Goal: Task Accomplishment & Management: Manage account settings

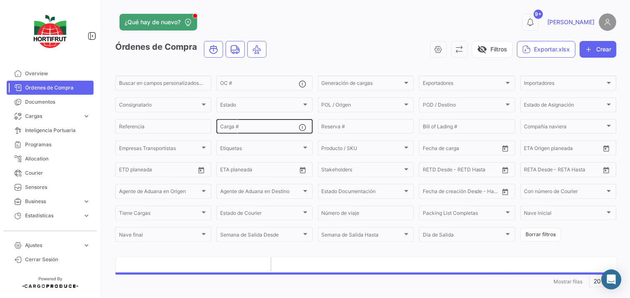
click at [256, 126] on input "Carga #" at bounding box center [259, 128] width 79 height 6
paste input "2526-T-0172"
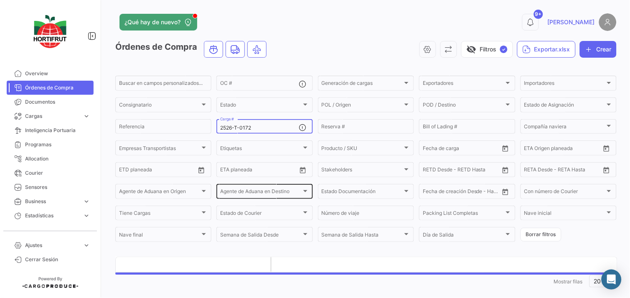
scroll to position [11, 0]
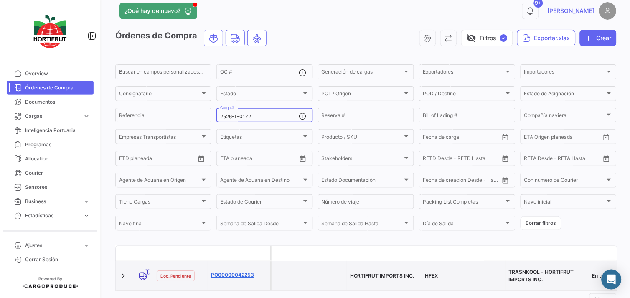
type input "2526-T-0172"
click at [231, 271] on link "PO00000042253" at bounding box center [239, 275] width 56 height 8
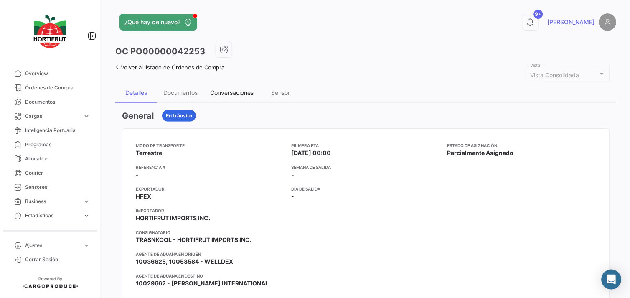
click at [245, 88] on div "Conversaciones" at bounding box center [232, 93] width 56 height 20
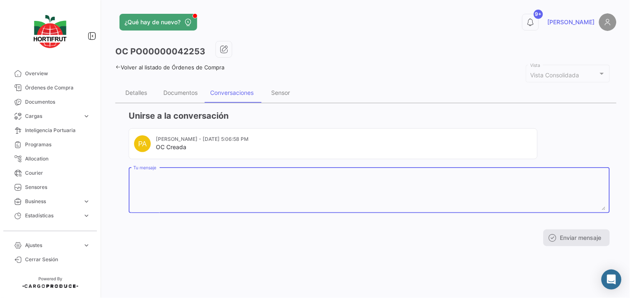
click at [189, 180] on textarea "Tu mensaje" at bounding box center [369, 191] width 473 height 37
paste textarea "2024937"
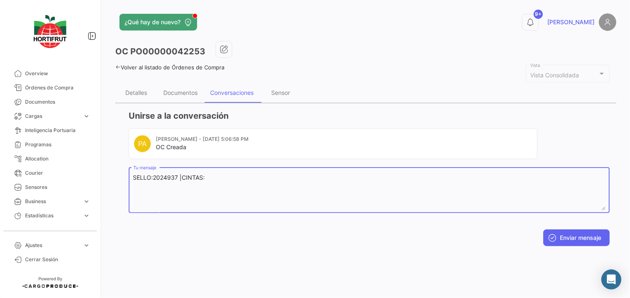
paste textarea "B014504"
type textarea "SELLO:2024937 |CINTAS:B014504 /B014505"
click at [594, 239] on button "Enviar mensaje" at bounding box center [577, 237] width 66 height 17
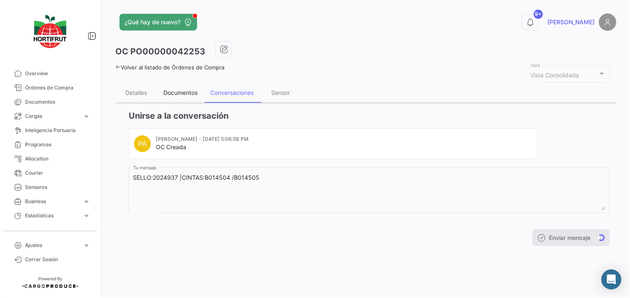
click at [193, 89] on div "Documentos" at bounding box center [180, 92] width 34 height 7
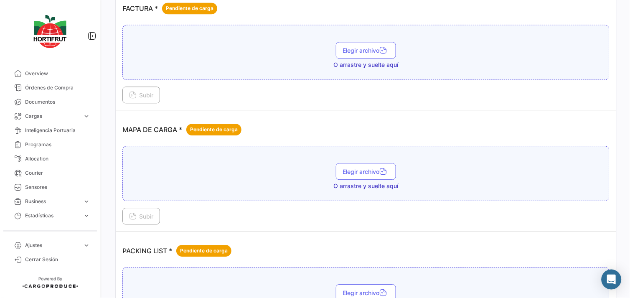
scroll to position [1114, 0]
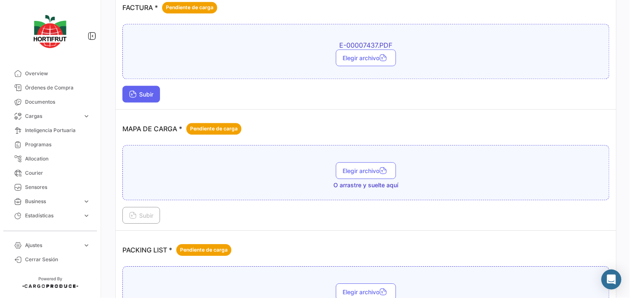
click at [152, 92] on span "Subir" at bounding box center [141, 94] width 24 height 7
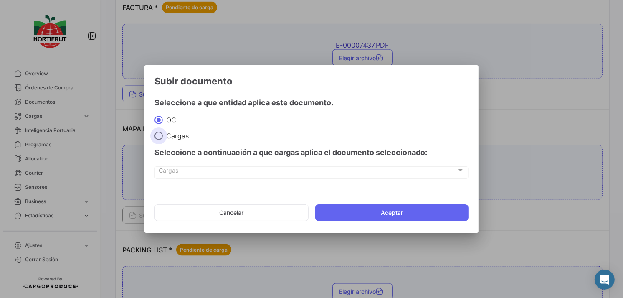
click at [165, 132] on span "Cargas" at bounding box center [176, 136] width 26 height 8
click at [163, 132] on input "Cargas" at bounding box center [159, 136] width 8 height 8
radio input "true"
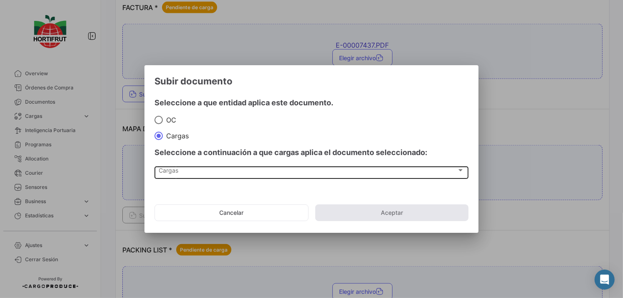
click at [210, 165] on div "Cargas Cargas" at bounding box center [311, 172] width 305 height 14
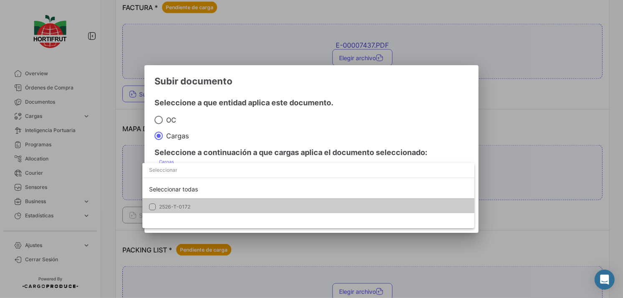
click at [224, 198] on mat-option "2526-T-0172" at bounding box center [308, 207] width 332 height 18
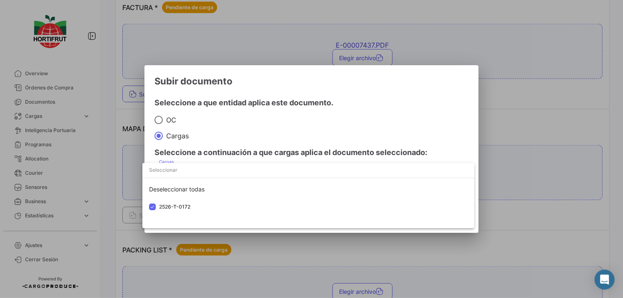
drag, startPoint x: 278, startPoint y: 135, endPoint x: 302, endPoint y: 151, distance: 28.4
click at [288, 141] on div at bounding box center [311, 149] width 623 height 298
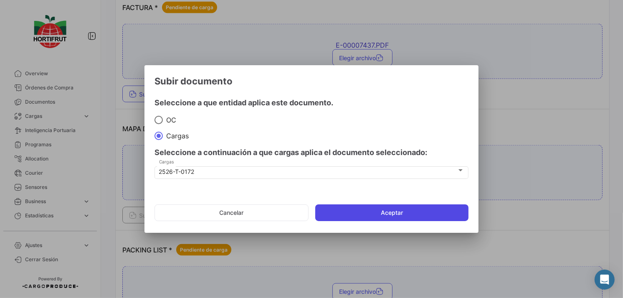
click at [369, 209] on button "Aceptar" at bounding box center [391, 212] width 153 height 17
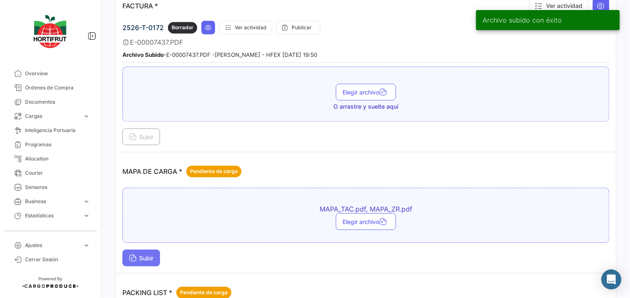
click at [139, 256] on span "Subir" at bounding box center [141, 257] width 24 height 7
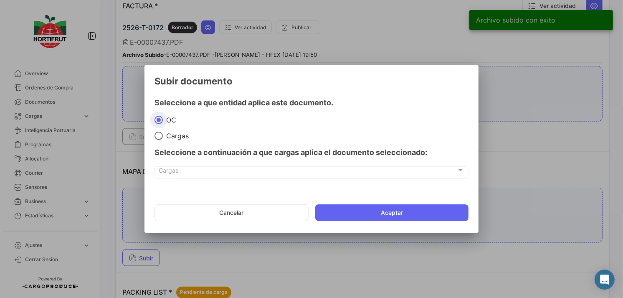
click at [167, 131] on mat-radio-button "Cargas" at bounding box center [312, 135] width 314 height 9
click at [173, 137] on span "Cargas" at bounding box center [176, 136] width 26 height 8
click at [163, 137] on input "Cargas" at bounding box center [159, 136] width 8 height 8
radio input "true"
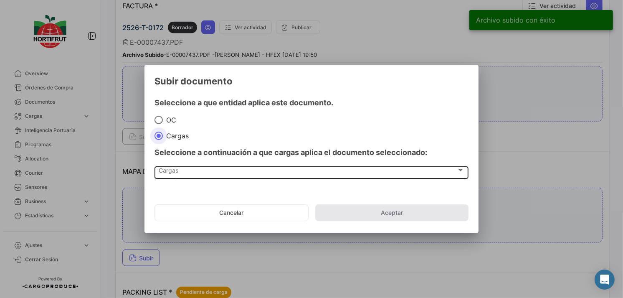
click at [194, 171] on div "Cargas" at bounding box center [308, 171] width 298 height 7
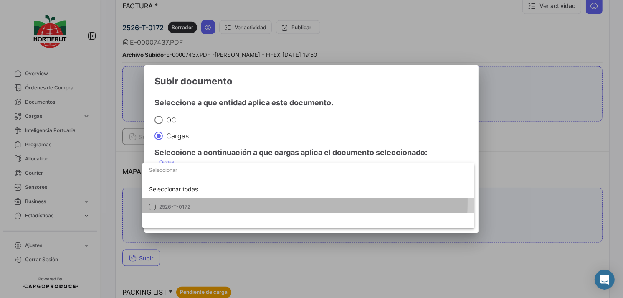
click at [200, 201] on mat-option "2526-T-0172" at bounding box center [308, 207] width 332 height 18
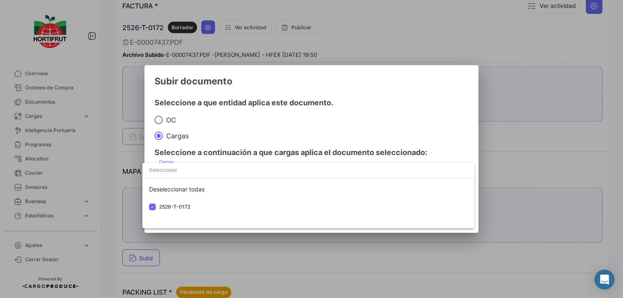
drag, startPoint x: 266, startPoint y: 147, endPoint x: 315, endPoint y: 180, distance: 59.3
click at [281, 156] on div at bounding box center [311, 149] width 623 height 298
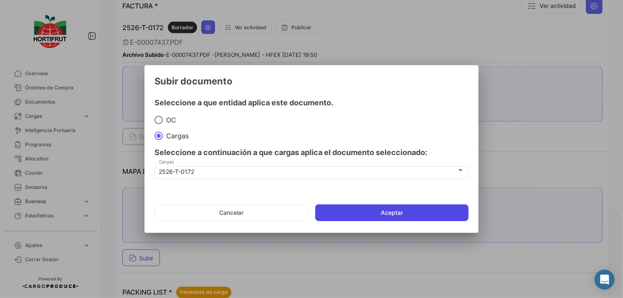
click at [346, 205] on button "Aceptar" at bounding box center [391, 212] width 153 height 17
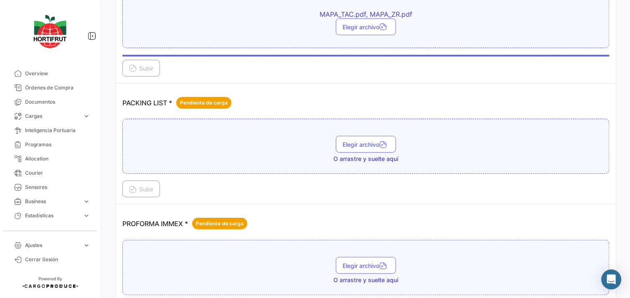
scroll to position [1346, 0]
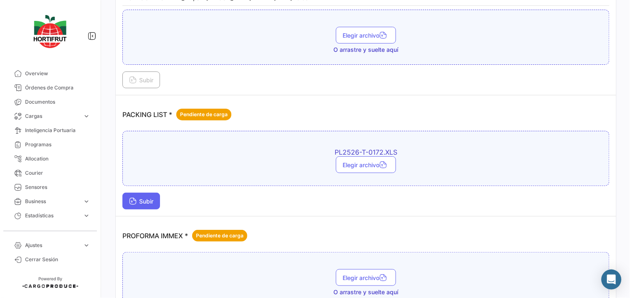
click at [137, 199] on span "Subir" at bounding box center [141, 201] width 24 height 7
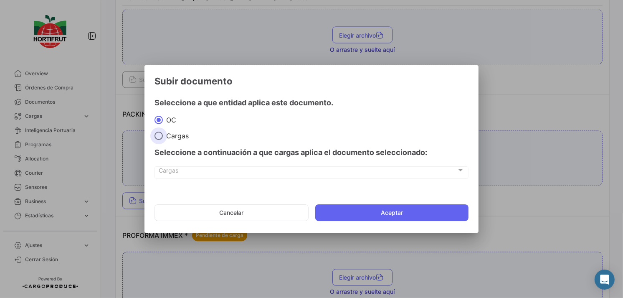
click at [176, 140] on mat-dialog-content "Seleccione a que entidad aplica este documento. [PERSON_NAME] Seleccione a cont…" at bounding box center [312, 139] width 334 height 99
drag, startPoint x: 206, startPoint y: 174, endPoint x: 216, endPoint y: 195, distance: 23.5
click at [207, 174] on span "Cargas" at bounding box center [308, 171] width 298 height 7
click at [180, 132] on mat-radio-button "Cargas" at bounding box center [312, 135] width 314 height 9
drag, startPoint x: 180, startPoint y: 132, endPoint x: 159, endPoint y: 135, distance: 21.2
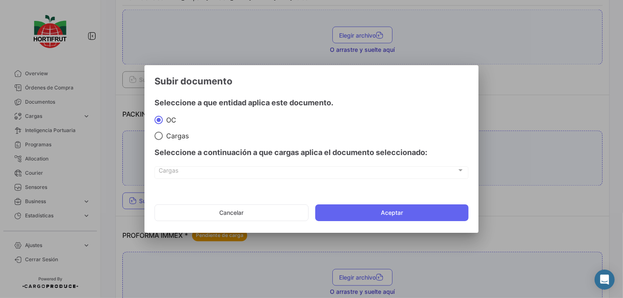
click at [159, 135] on span at bounding box center [159, 136] width 8 height 8
click at [159, 135] on input "Cargas" at bounding box center [159, 136] width 8 height 8
radio input "true"
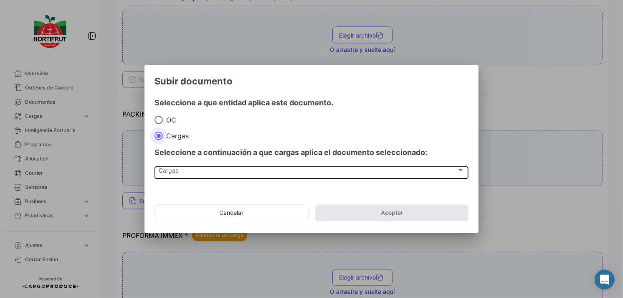
click at [189, 168] on div "Cargas Cargas" at bounding box center [311, 172] width 305 height 14
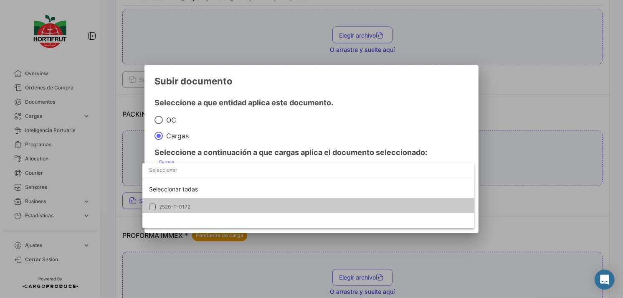
drag, startPoint x: 189, startPoint y: 168, endPoint x: 209, endPoint y: 198, distance: 36.2
click at [209, 198] on div "Seleccionar todas 2526-T-0172" at bounding box center [308, 197] width 332 height 35
drag, startPoint x: 209, startPoint y: 198, endPoint x: 260, endPoint y: 140, distance: 77.9
click at [260, 140] on div at bounding box center [311, 149] width 623 height 298
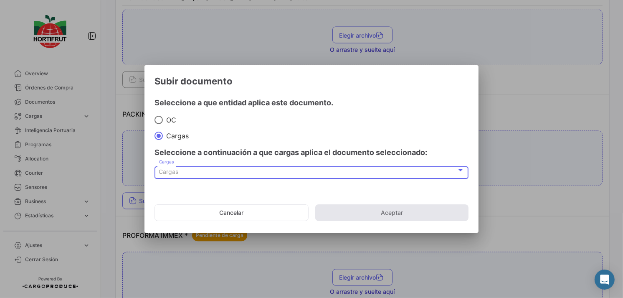
click at [269, 170] on div "Cargas" at bounding box center [308, 171] width 298 height 7
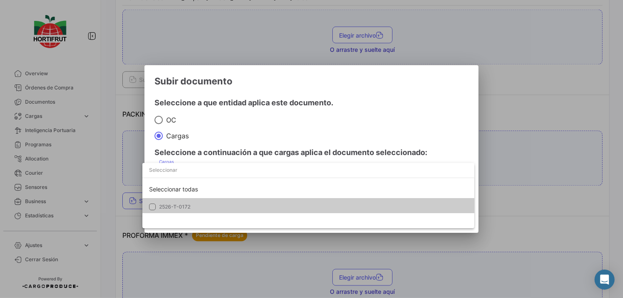
click at [270, 209] on span "2526-T-0172" at bounding box center [217, 207] width 117 height 8
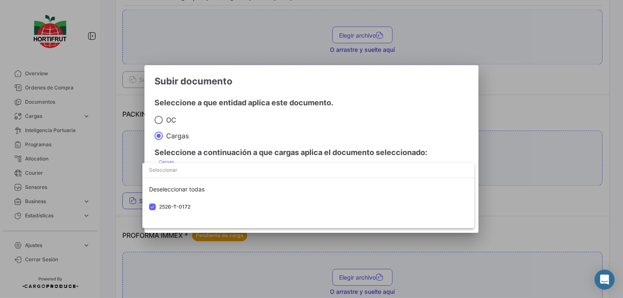
drag, startPoint x: 295, startPoint y: 138, endPoint x: 351, endPoint y: 186, distance: 73.8
click at [316, 151] on div at bounding box center [311, 149] width 623 height 298
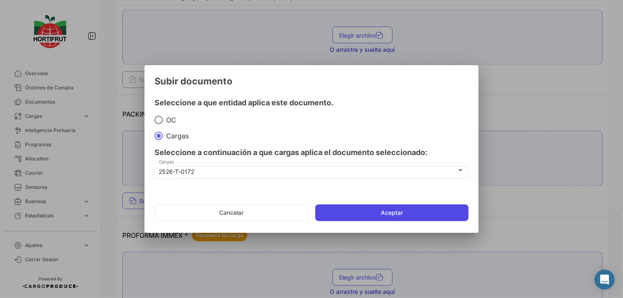
click at [368, 210] on button "Aceptar" at bounding box center [391, 212] width 153 height 17
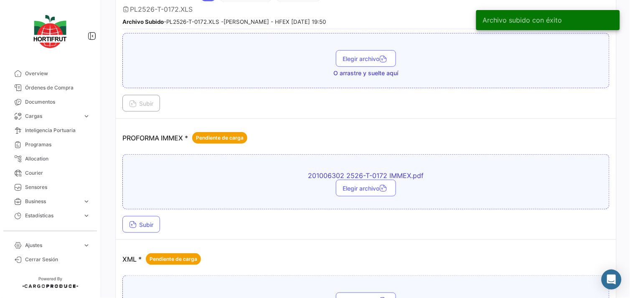
scroll to position [1532, 0]
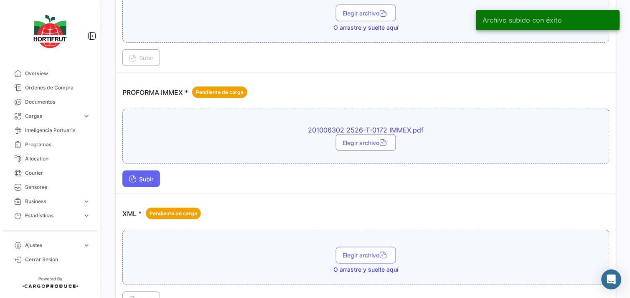
click at [155, 170] on button "Subir" at bounding box center [141, 178] width 38 height 17
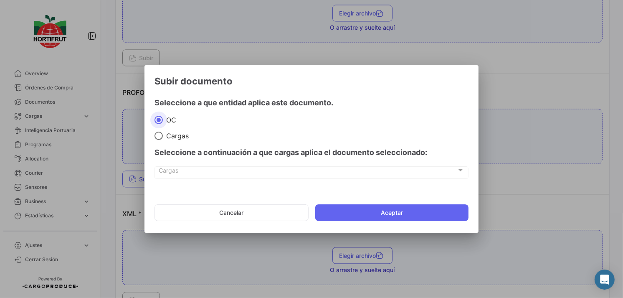
click at [172, 135] on span "Cargas" at bounding box center [176, 136] width 26 height 8
click at [163, 135] on input "Cargas" at bounding box center [159, 136] width 8 height 8
radio input "true"
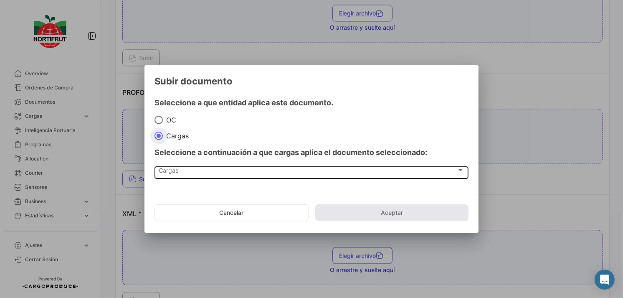
click at [202, 174] on div "Cargas" at bounding box center [308, 171] width 298 height 7
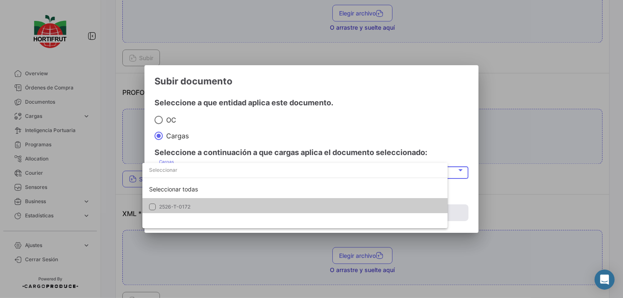
drag, startPoint x: 219, startPoint y: 201, endPoint x: 224, endPoint y: 198, distance: 6.0
click at [222, 199] on mat-option "2526-T-0172" at bounding box center [294, 207] width 305 height 18
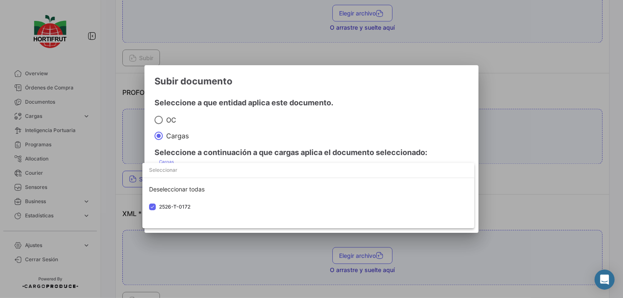
click at [274, 144] on div at bounding box center [311, 149] width 623 height 298
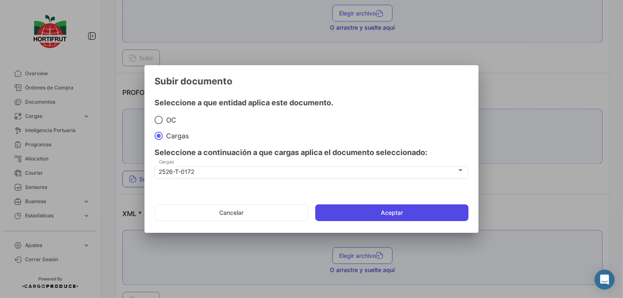
click at [354, 210] on button "Aceptar" at bounding box center [391, 212] width 153 height 17
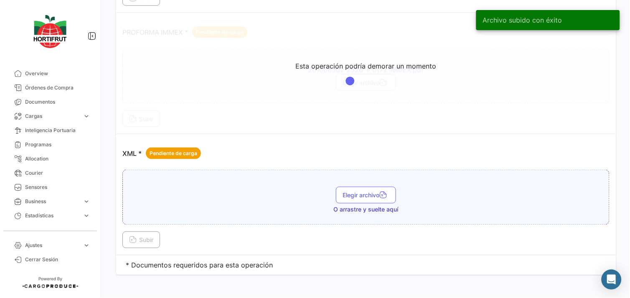
scroll to position [1597, 0]
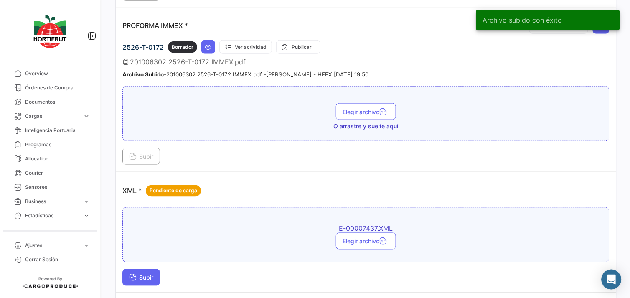
click at [152, 274] on span "Subir" at bounding box center [141, 277] width 24 height 7
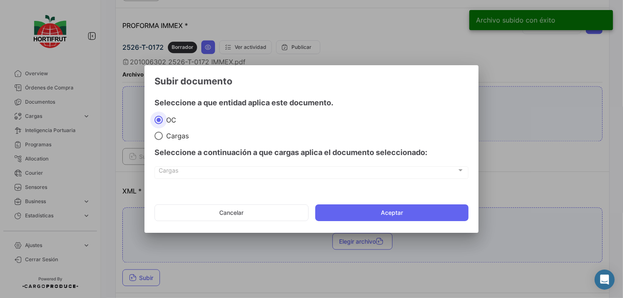
click at [162, 134] on span at bounding box center [159, 136] width 8 height 8
click at [162, 134] on input "Cargas" at bounding box center [159, 136] width 8 height 8
radio input "true"
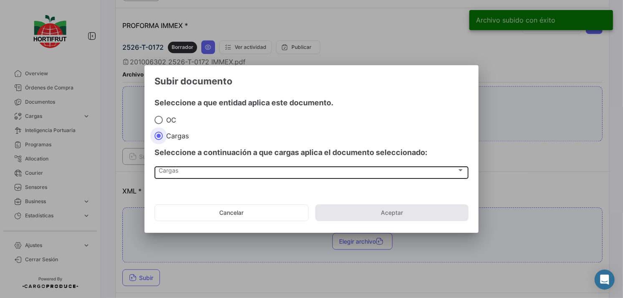
drag, startPoint x: 206, startPoint y: 167, endPoint x: 215, endPoint y: 173, distance: 10.9
click at [215, 173] on div "Cargas Cargas" at bounding box center [311, 172] width 305 height 14
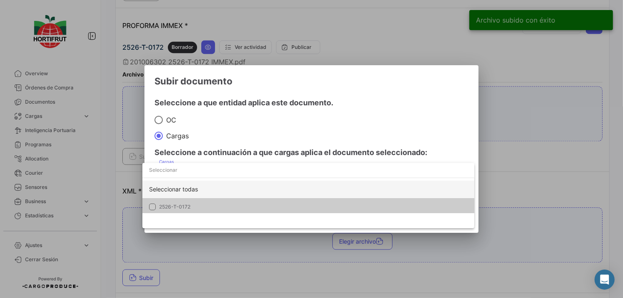
drag, startPoint x: 215, startPoint y: 173, endPoint x: 243, endPoint y: 195, distance: 36.0
click at [226, 206] on span "2526-T-0172" at bounding box center [217, 207] width 117 height 8
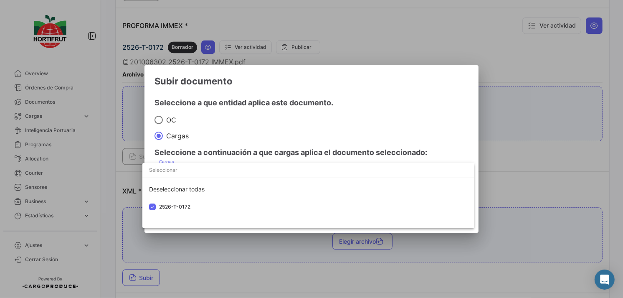
drag, startPoint x: 320, startPoint y: 139, endPoint x: 383, endPoint y: 211, distance: 95.6
click at [320, 139] on div at bounding box center [311, 149] width 623 height 298
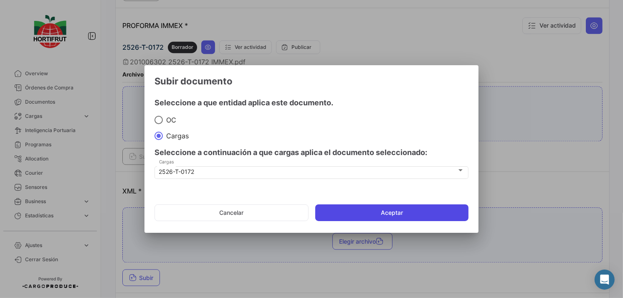
click at [385, 213] on button "Aceptar" at bounding box center [391, 212] width 153 height 17
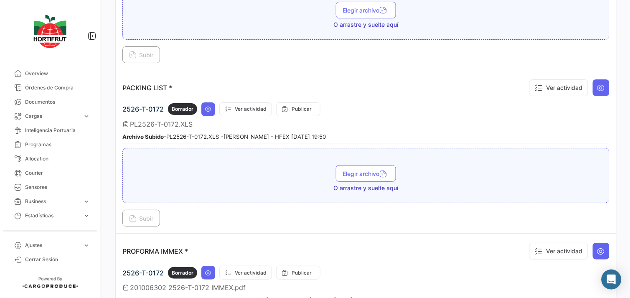
scroll to position [1349, 0]
